Goal: Information Seeking & Learning: Learn about a topic

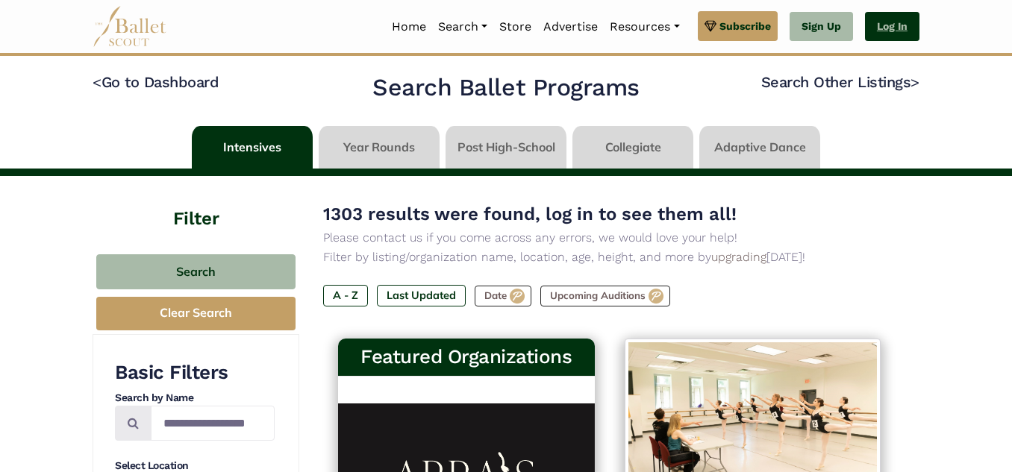
click at [891, 24] on link "Log In" at bounding box center [892, 27] width 54 height 30
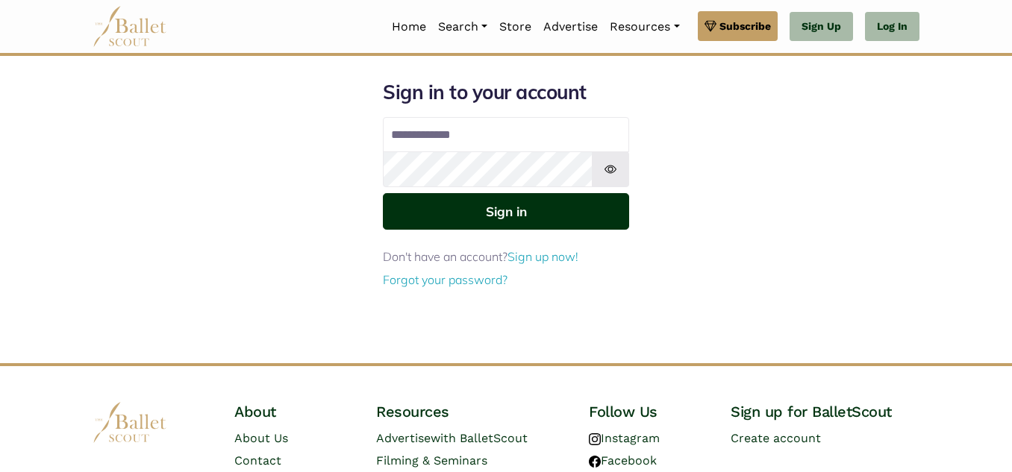
type input "**********"
click at [513, 218] on button "Sign in" at bounding box center [506, 211] width 246 height 37
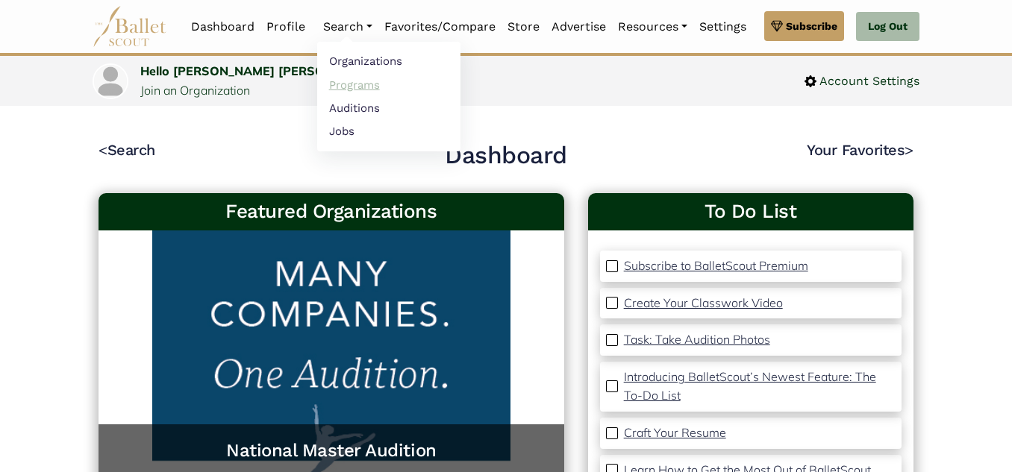
click at [351, 84] on link "Programs" at bounding box center [388, 84] width 143 height 23
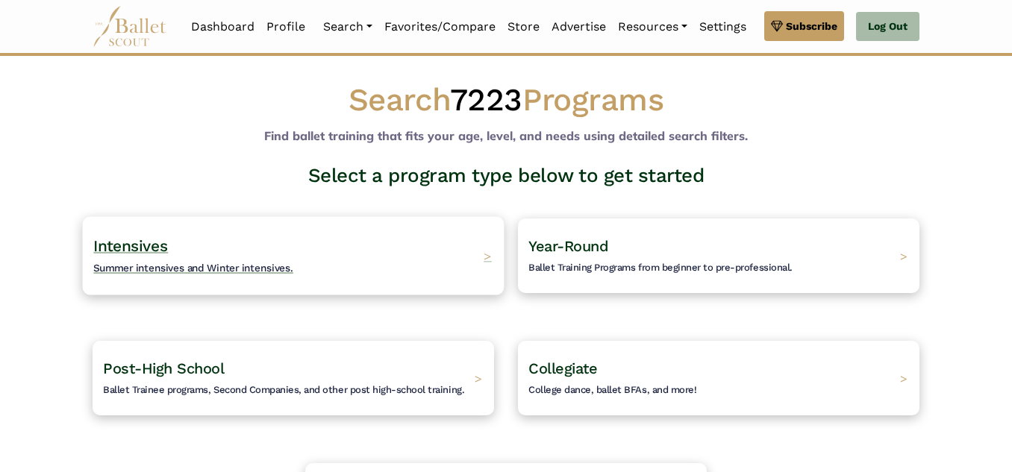
click at [230, 270] on span "Summer intensives and Winter intensives." at bounding box center [193, 268] width 200 height 12
click at [254, 264] on span "Summer intensives and Winter intensives." at bounding box center [193, 268] width 200 height 12
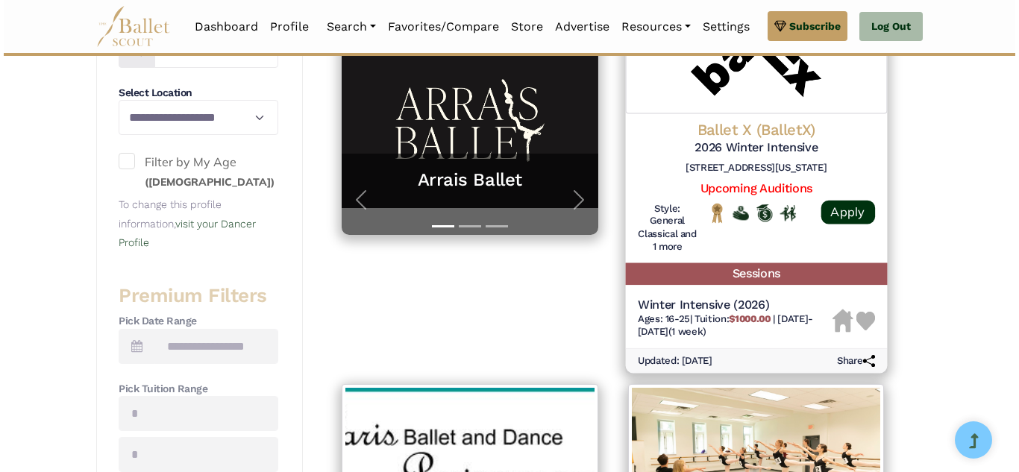
scroll to position [375, 0]
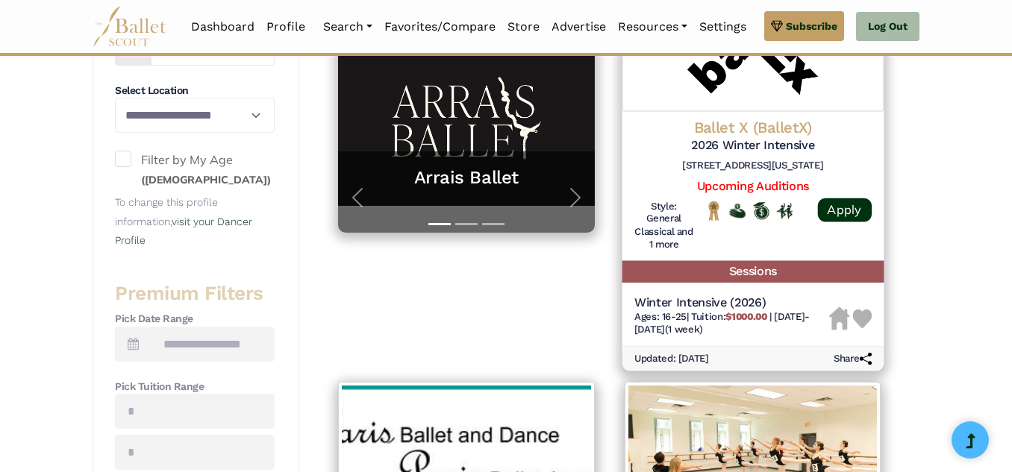
click at [765, 384] on img at bounding box center [752, 456] width 257 height 149
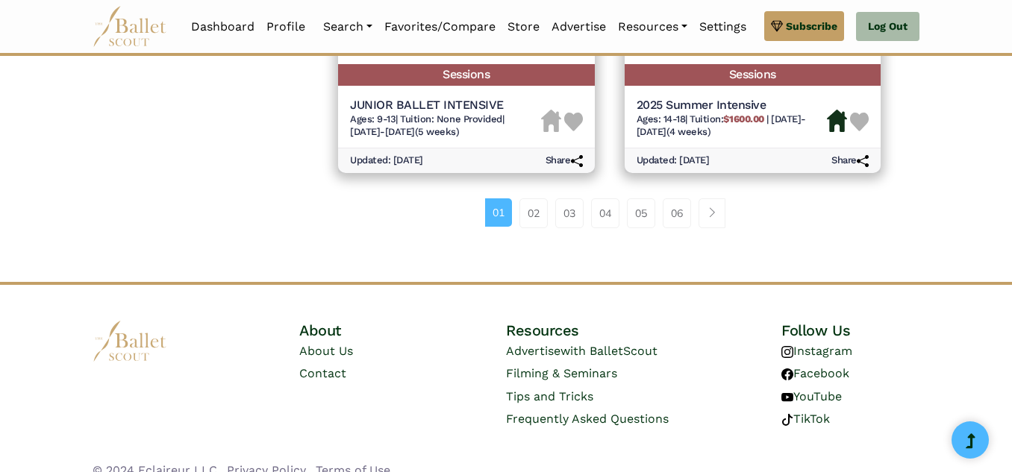
scroll to position [2296, 0]
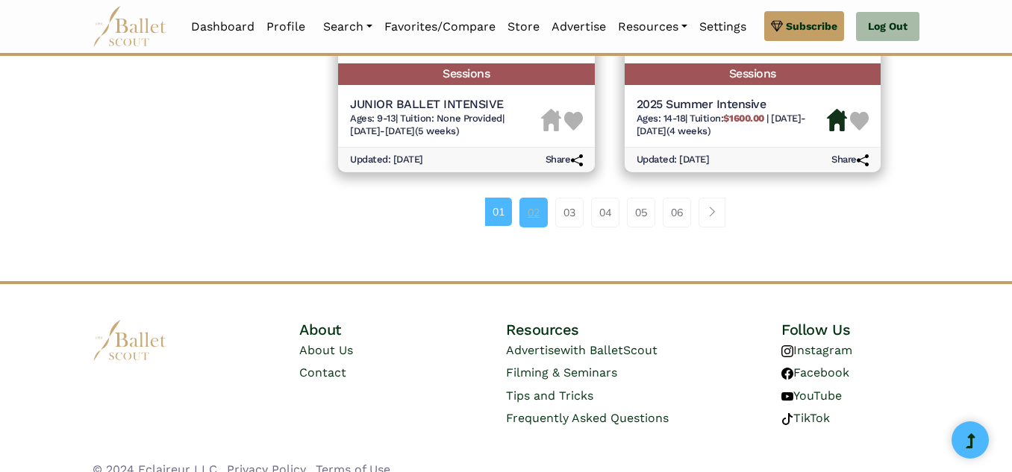
click at [536, 213] on link "02" at bounding box center [533, 213] width 28 height 30
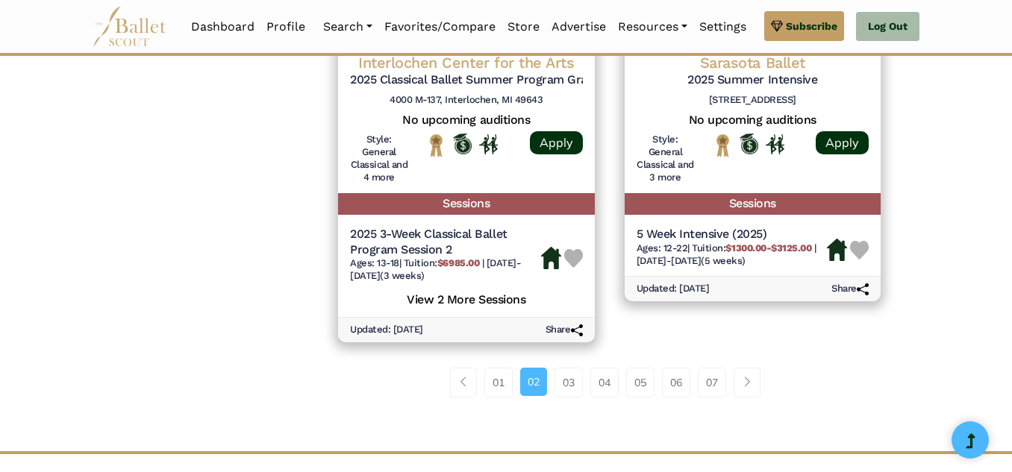
scroll to position [2384, 0]
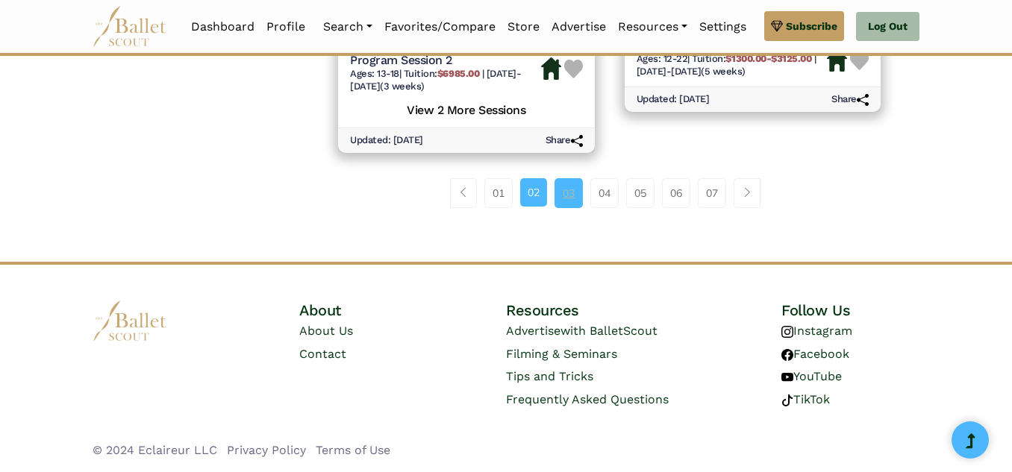
click at [568, 187] on link "03" at bounding box center [568, 193] width 28 height 30
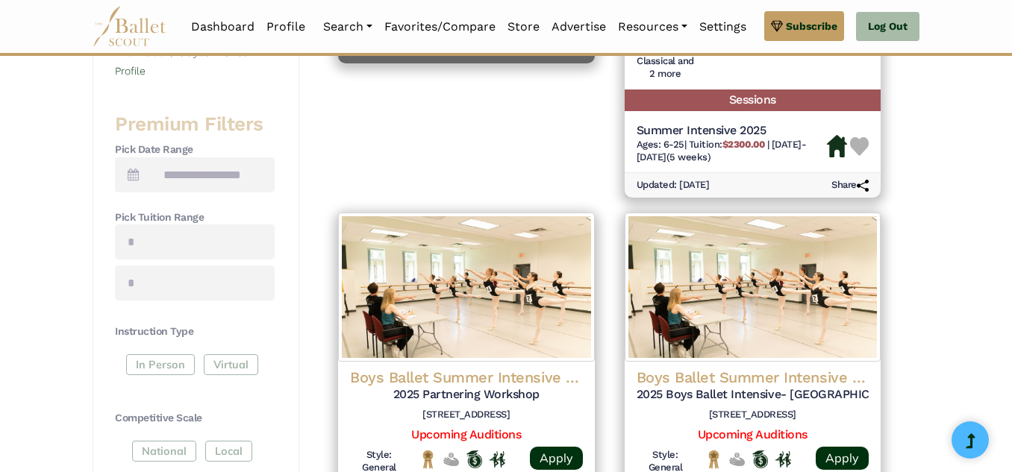
scroll to position [545, 0]
